Goal: Download file/media

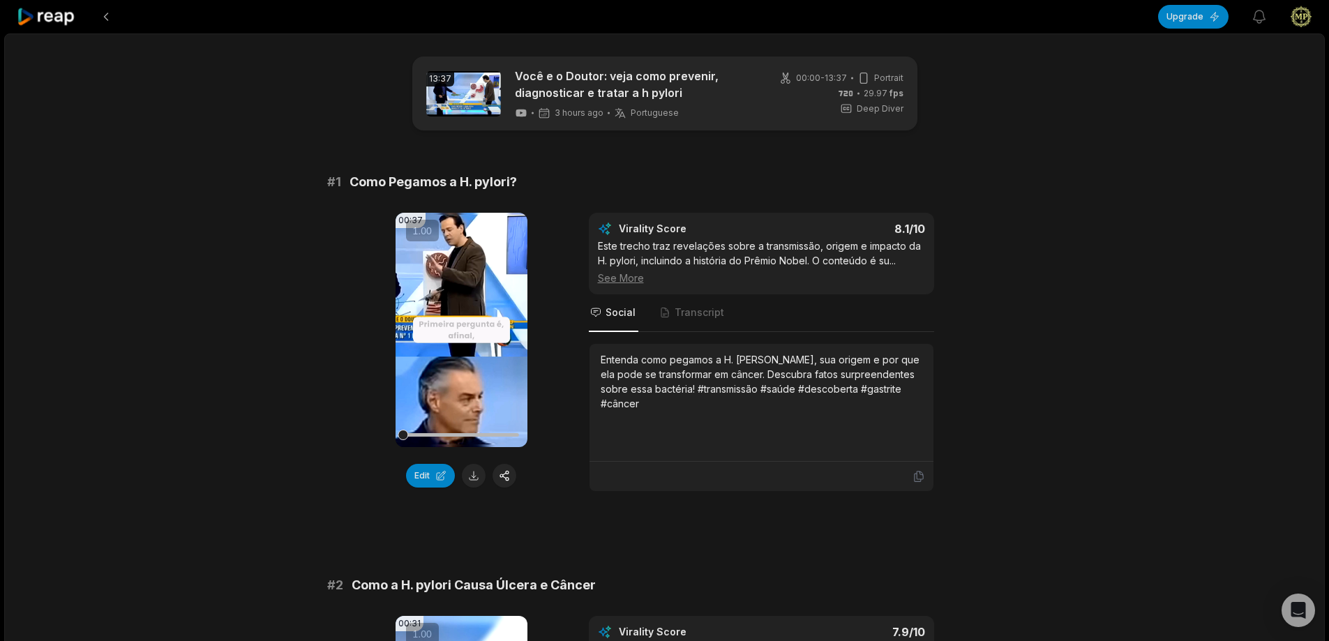
click at [617, 274] on div "See More" at bounding box center [761, 278] width 327 height 15
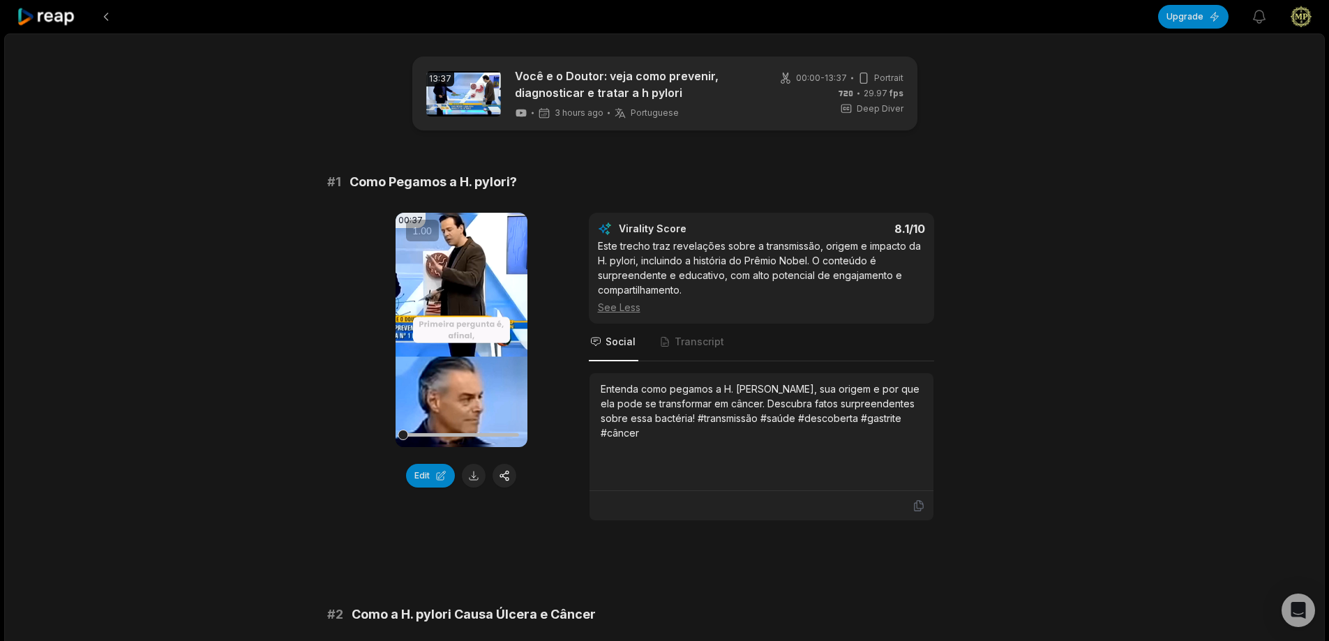
scroll to position [139, 0]
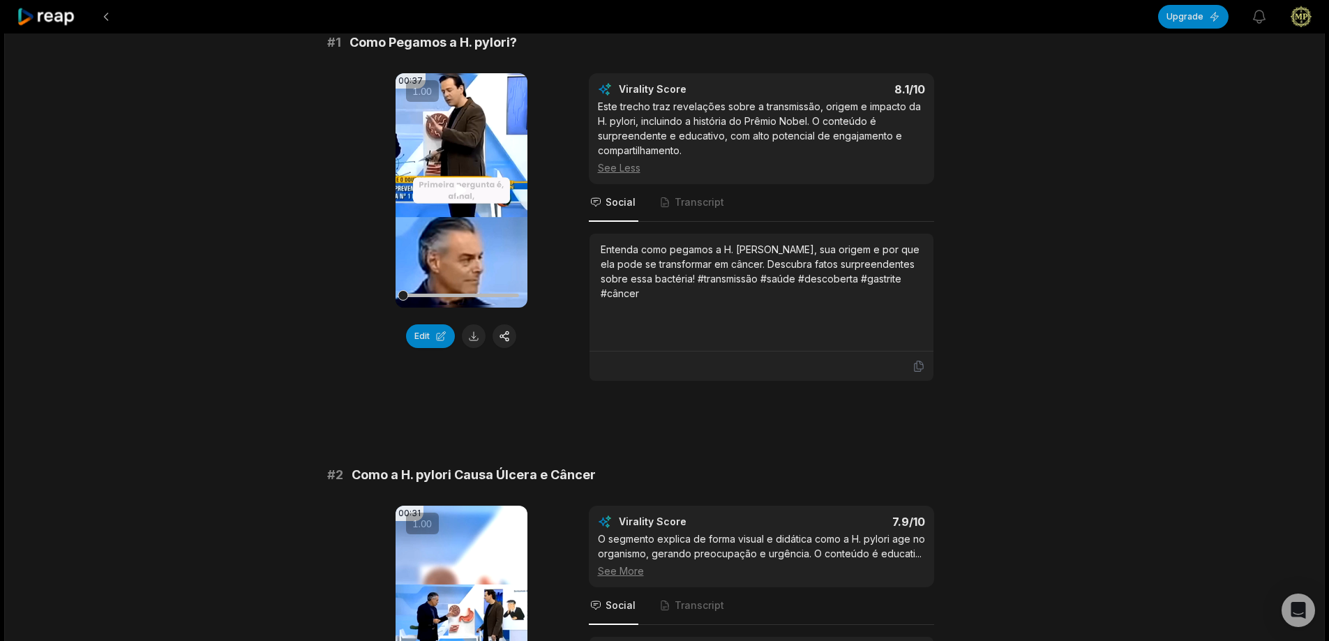
click at [455, 195] on icon at bounding box center [461, 190] width 17 height 17
click at [475, 334] on button at bounding box center [474, 336] width 24 height 24
click at [463, 192] on icon at bounding box center [461, 190] width 17 height 17
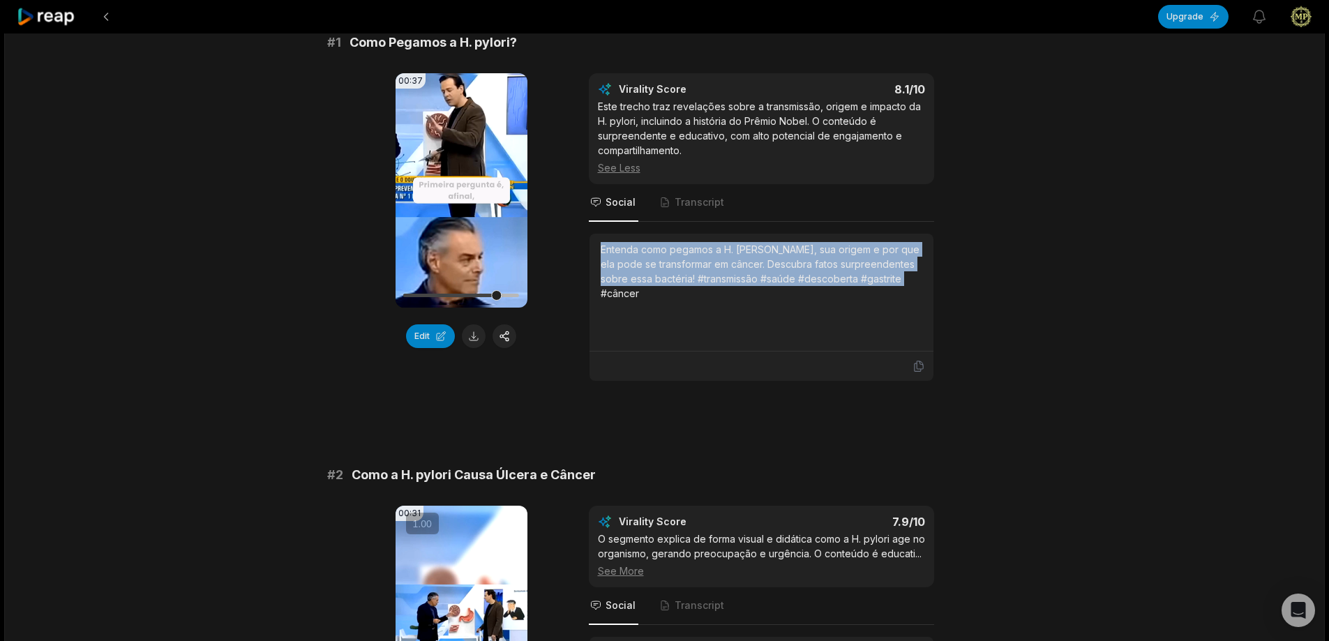
drag, startPoint x: 596, startPoint y: 250, endPoint x: 897, endPoint y: 274, distance: 302.3
click at [897, 274] on div "Entenda como pegamos a H. [PERSON_NAME], sua origem e por que ela pode se trans…" at bounding box center [761, 293] width 344 height 118
copy div "Entenda como pegamos a H. [PERSON_NAME], sua origem e por que ela pode se trans…"
